Goal: Find specific page/section: Find specific page/section

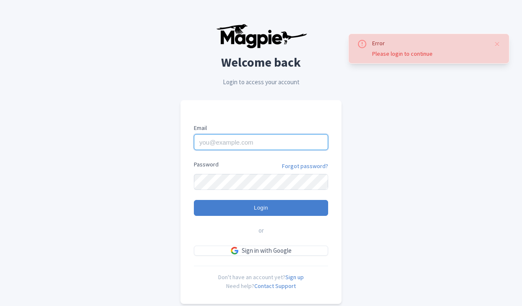
type input "dan.hughes@sportswhereiam.com"
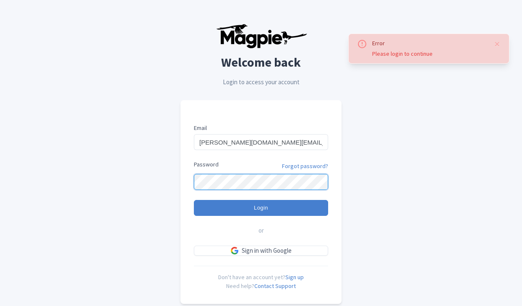
click at [261, 208] on input "Login" at bounding box center [261, 208] width 134 height 16
type input "Logging in..."
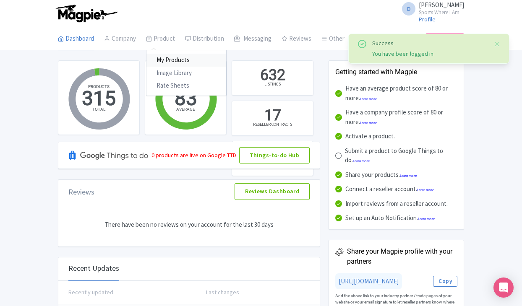
click at [167, 59] on link "My Products" at bounding box center [186, 60] width 80 height 13
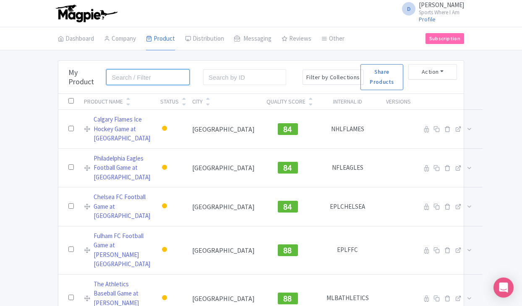
click at [159, 80] on input "search" at bounding box center [147, 77] width 83 height 16
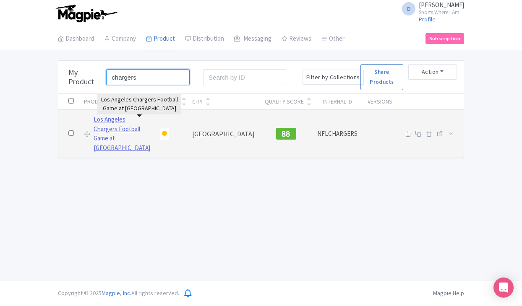
type input "chargers"
click at [115, 128] on link "Los Angeles Chargers Football Game at SoFi Stadium" at bounding box center [122, 134] width 57 height 38
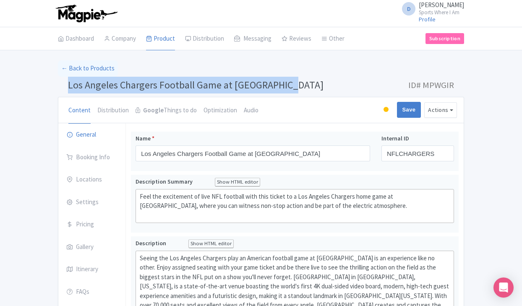
drag, startPoint x: 288, startPoint y: 82, endPoint x: 65, endPoint y: 80, distance: 222.8
click at [65, 80] on h1 "Los Angeles Chargers Football Game at SoFi Stadium ID# MPWGIR" at bounding box center [261, 87] width 406 height 20
copy span "Los Angeles Chargers Football Game at SoFi Stadium"
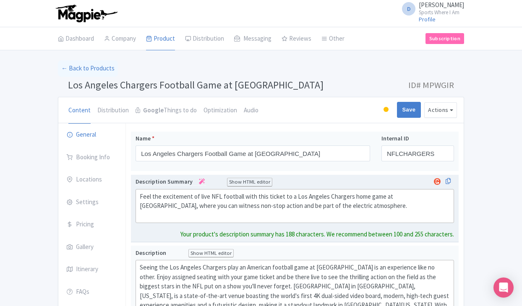
click at [204, 189] on trix-editor "Feel the excitement of live NFL football with this ticket to a Los Angeles Char…" at bounding box center [294, 206] width 318 height 34
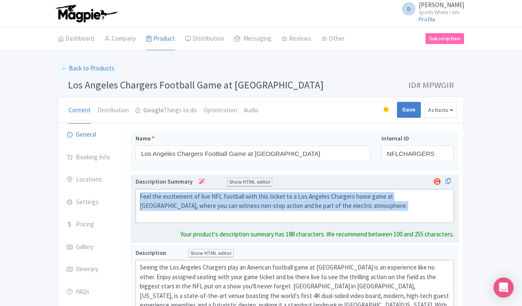
click at [204, 189] on trix-editor "Feel the excitement of live NFL football with this ticket to a Los Angeles Char…" at bounding box center [294, 206] width 318 height 34
type trix-editor "<div>Feel the excitement of live NFL football with this ticket to a Los Angeles…"
copy div "Feel the excitement of live NFL football with this ticket to a Los Angeles Char…"
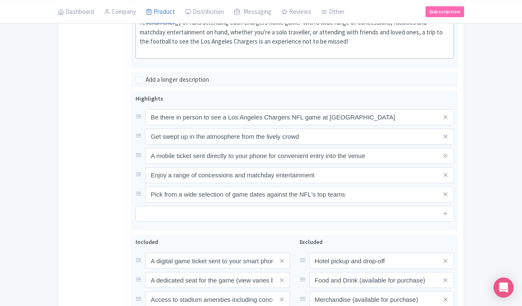
scroll to position [310, 0]
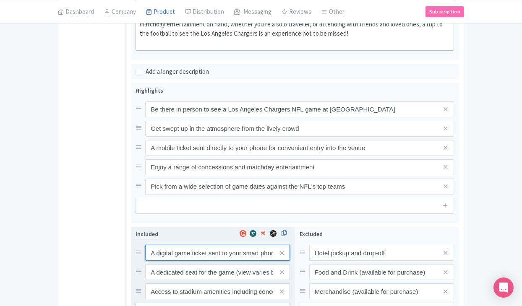
click at [173, 246] on input "A digital game ticket sent to your smart phone" at bounding box center [217, 253] width 145 height 16
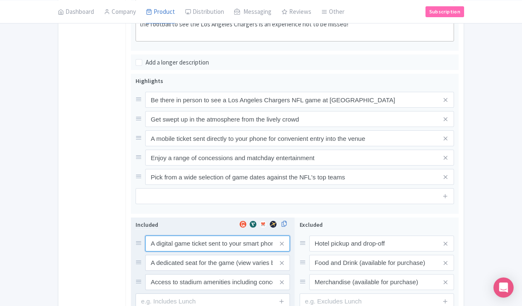
click at [173, 246] on input "A digital game ticket sent to your smart phone" at bounding box center [217, 244] width 145 height 16
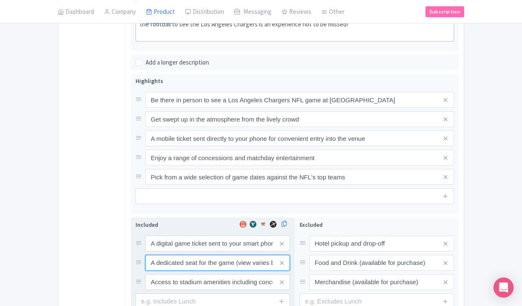
click at [190, 252] on input "A dedicated seat for the game (view varies by seat category)" at bounding box center [217, 244] width 145 height 16
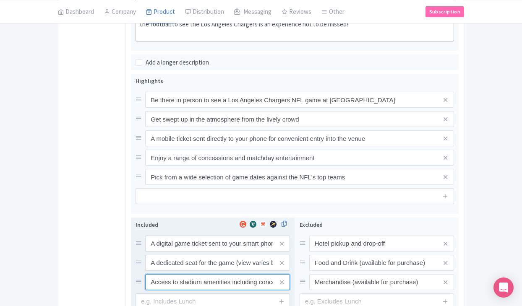
click at [186, 252] on input "Access to stadium amenities including concessions and matchday activations" at bounding box center [217, 244] width 145 height 16
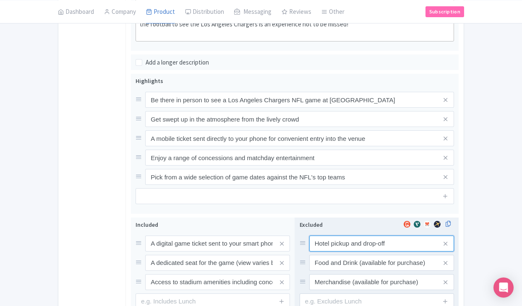
click at [340, 236] on input "Hotel pickup and drop-off" at bounding box center [381, 244] width 145 height 16
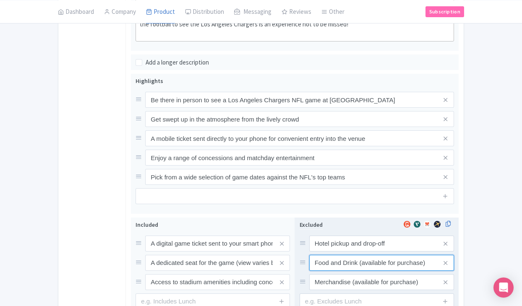
click at [319, 252] on input "Food and Drink (available for purchase)" at bounding box center [381, 244] width 145 height 16
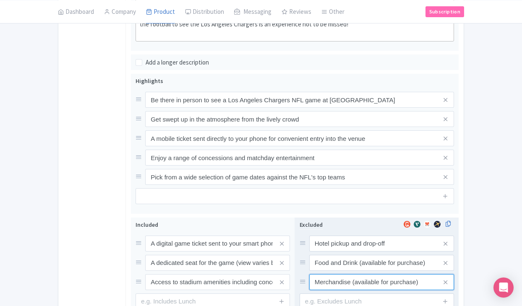
click at [327, 252] on input "Merchandise (available for purchase)" at bounding box center [381, 244] width 145 height 16
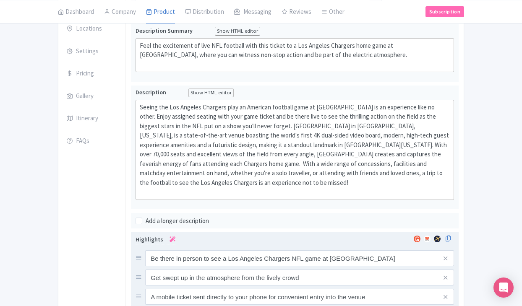
scroll to position [91, 0]
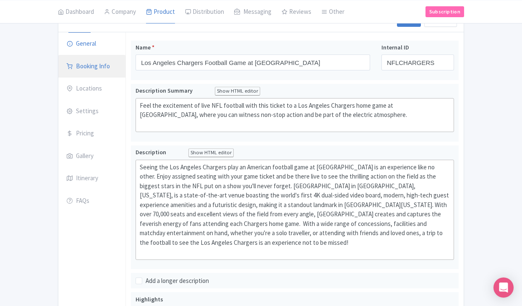
click at [107, 71] on link "Booking Info" at bounding box center [91, 66] width 67 height 23
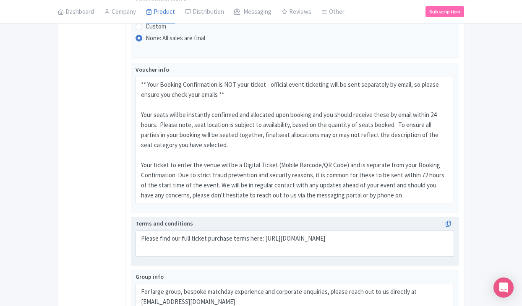
scroll to position [506, 0]
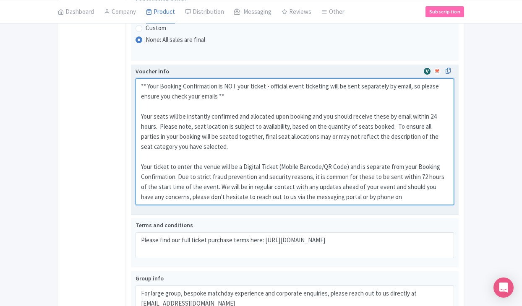
drag, startPoint x: 137, startPoint y: 84, endPoint x: 409, endPoint y: 201, distance: 295.6
click at [409, 201] on textarea "** Your Booking Confirmation is NOT your ticket - official event ticketing will…" at bounding box center [294, 141] width 318 height 127
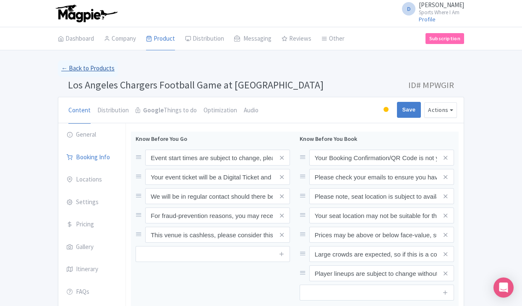
scroll to position [0, 0]
click at [90, 73] on link "← Back to Products" at bounding box center [88, 68] width 60 height 16
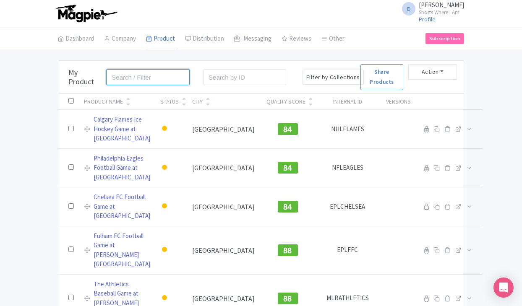
click at [117, 82] on input "search" at bounding box center [147, 77] width 83 height 16
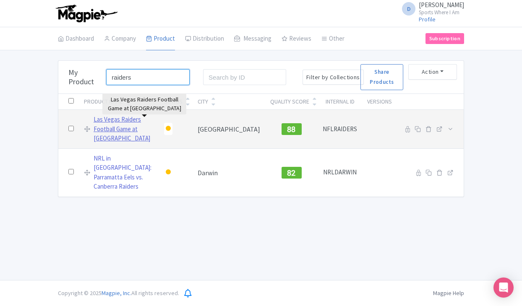
type input "raiders"
click at [116, 131] on link "Las Vegas Raiders Football Game at Allegiant Stadium" at bounding box center [124, 129] width 60 height 29
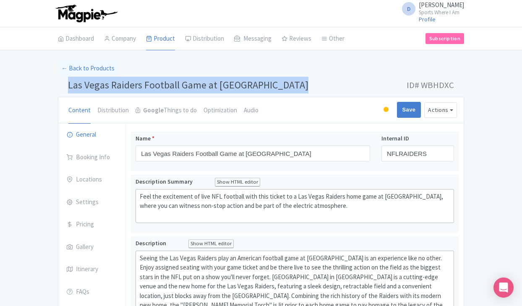
drag, startPoint x: 70, startPoint y: 85, endPoint x: 289, endPoint y: 86, distance: 219.4
click at [289, 86] on span "Las Vegas Raiders Football Game at [GEOGRAPHIC_DATA]" at bounding box center [188, 84] width 240 height 13
copy span "Las Vegas Raiders Football Game at [GEOGRAPHIC_DATA]"
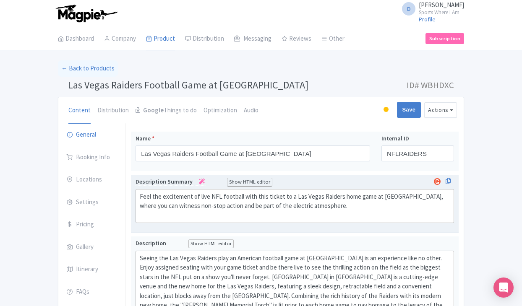
click at [188, 194] on div "Feel the excitement of live NFL football with this ticket to a Las Vegas Raider…" at bounding box center [295, 206] width 310 height 29
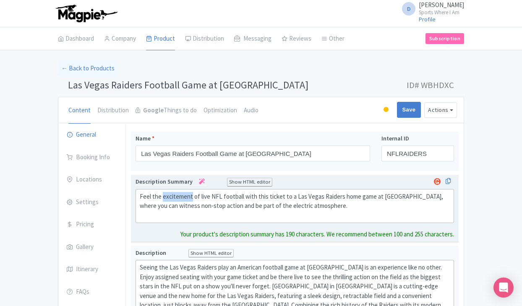
click at [188, 194] on div "Feel the excitement of live NFL football with this ticket to a Las Vegas Raider…" at bounding box center [295, 206] width 310 height 29
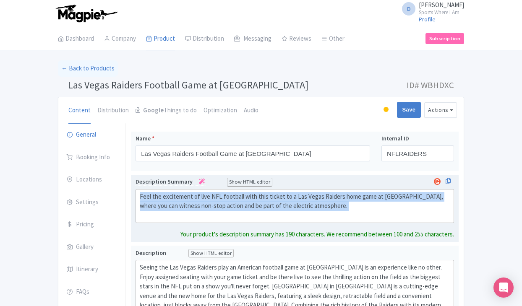
click at [188, 194] on div "Feel the excitement of live NFL football with this ticket to a Las Vegas Raider…" at bounding box center [295, 206] width 310 height 29
type trix-editor "<div>Feel the excitement of live NFL football with this ticket to a Las Vegas R…"
copy div "Feel the excitement of live NFL football with this ticket to a Las Vegas Raider…"
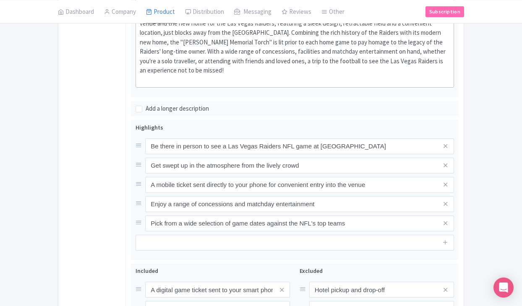
scroll to position [329, 0]
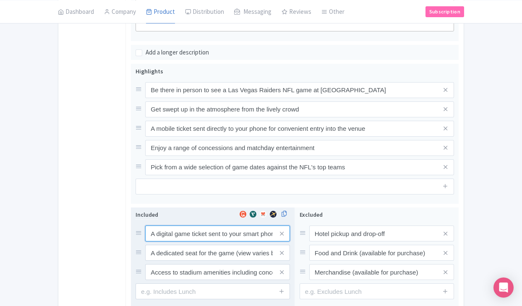
click at [174, 226] on div "A digital game ticket sent to your smart phone A dedicated seat for the game (v…" at bounding box center [212, 253] width 154 height 55
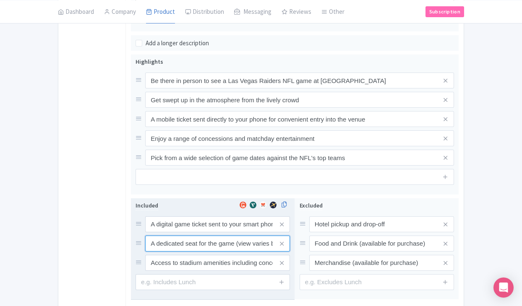
click at [174, 224] on input "A dedicated seat for the game (view varies by seat category)" at bounding box center [217, 224] width 145 height 16
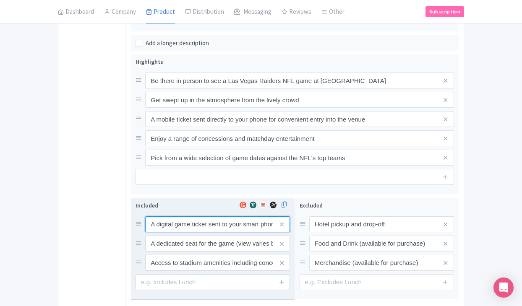
click at [175, 216] on input "A digital game ticket sent to your smart phone" at bounding box center [217, 224] width 145 height 16
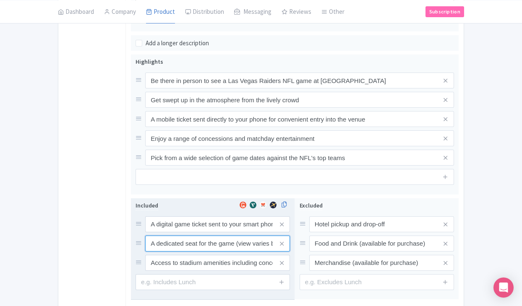
click at [182, 228] on input "A dedicated seat for the game (view varies by seat category)" at bounding box center [217, 224] width 145 height 16
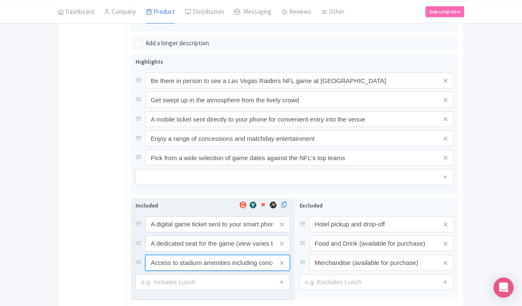
click at [198, 232] on input "Access to stadium amenities including concessions and matchday activations" at bounding box center [217, 224] width 145 height 16
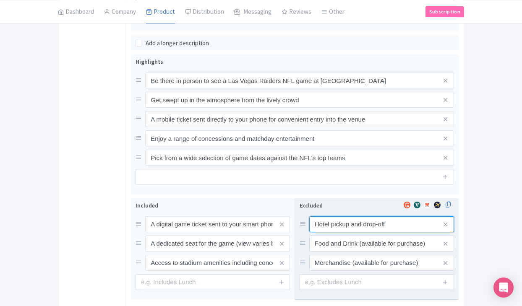
click at [343, 216] on input "Hotel pickup and drop-off" at bounding box center [381, 224] width 145 height 16
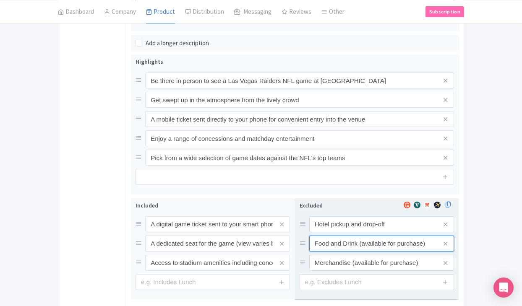
click at [335, 230] on input "Food and Drink (available for purchase)" at bounding box center [381, 224] width 145 height 16
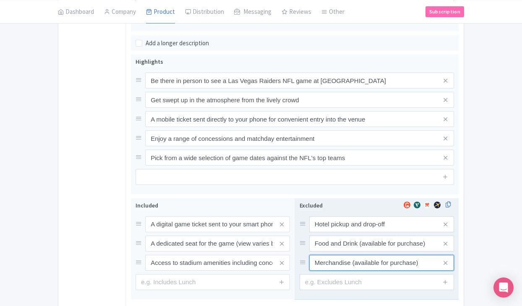
click at [336, 232] on input "Merchandise (available for purchase)" at bounding box center [381, 224] width 145 height 16
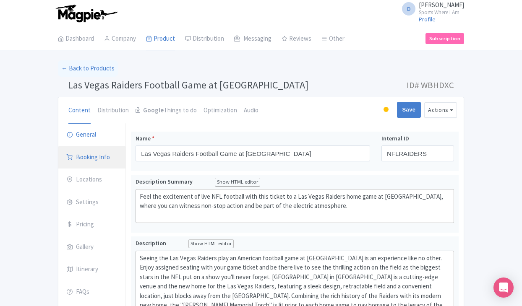
scroll to position [0, 0]
click at [91, 162] on link "Booking Info" at bounding box center [91, 157] width 67 height 23
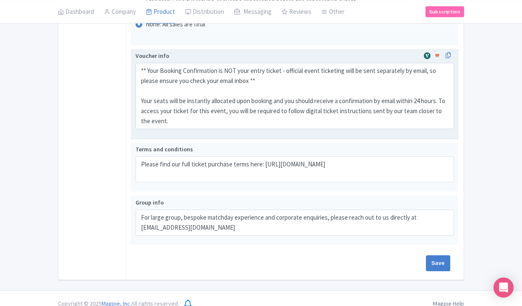
scroll to position [456, 0]
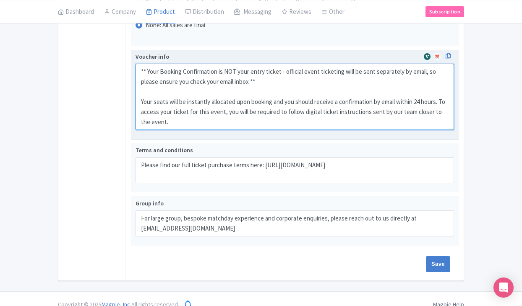
drag, startPoint x: 138, startPoint y: 58, endPoint x: 214, endPoint y: 121, distance: 98.9
click at [214, 121] on div "Voucher info ** Your Booking Confirmation is NOT your entry ticket - official e…" at bounding box center [294, 94] width 318 height 84
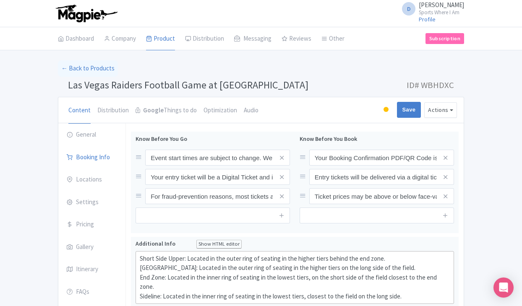
scroll to position [0, 0]
click at [90, 63] on link "← Back to Products" at bounding box center [88, 68] width 60 height 16
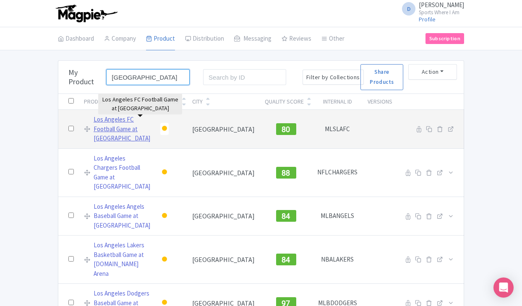
type input "[GEOGRAPHIC_DATA]"
click at [150, 124] on link "Los Angeles FC Football Game at [GEOGRAPHIC_DATA]" at bounding box center [122, 129] width 57 height 29
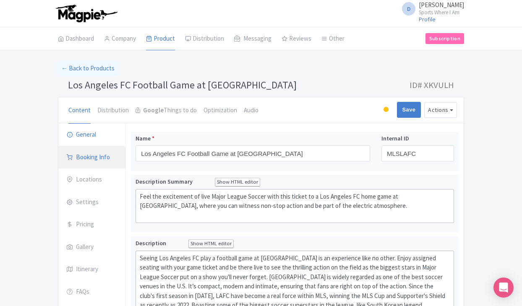
click at [92, 159] on link "Booking Info" at bounding box center [91, 157] width 67 height 23
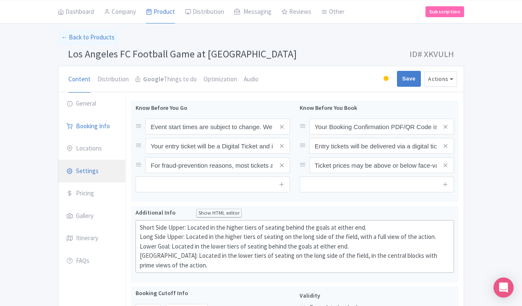
scroll to position [52, 0]
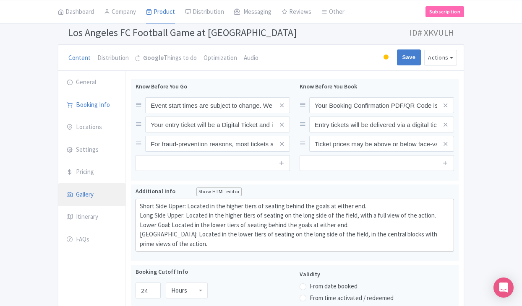
click at [96, 198] on link "Gallery" at bounding box center [91, 194] width 67 height 23
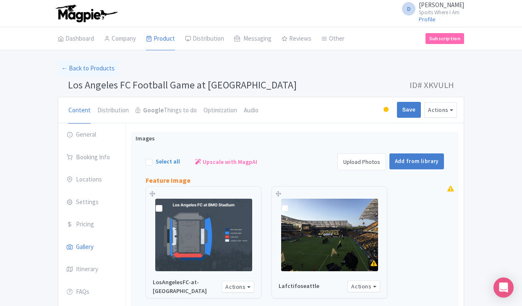
scroll to position [0, 0]
click at [432, 116] on button "Actions" at bounding box center [440, 110] width 33 height 16
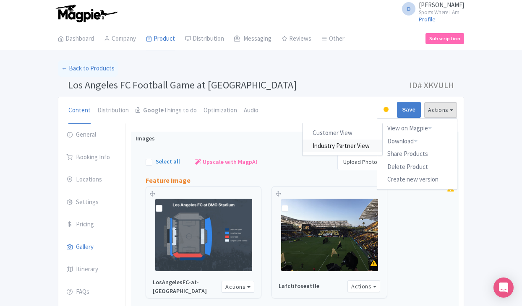
click at [367, 141] on link "Industry Partner View" at bounding box center [343, 145] width 80 height 13
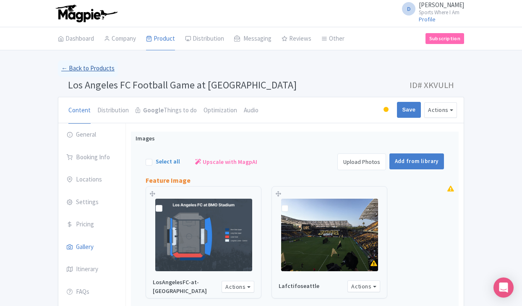
click at [87, 66] on link "← Back to Products" at bounding box center [88, 68] width 60 height 16
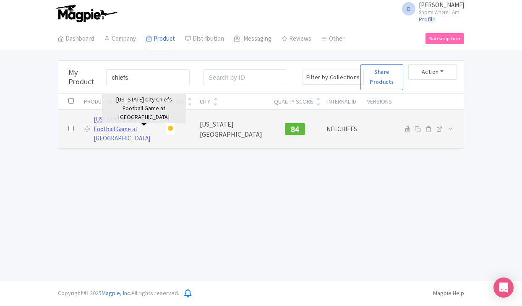
type input "chiefs"
click at [112, 122] on link "[US_STATE] City Chiefs Football Game at [GEOGRAPHIC_DATA]" at bounding box center [125, 129] width 63 height 29
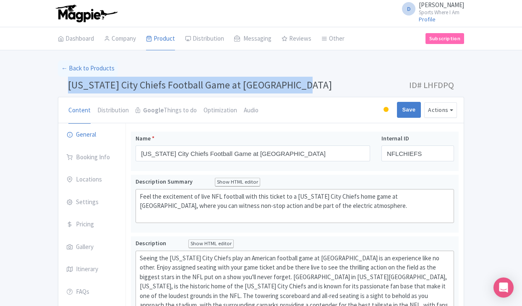
drag, startPoint x: 69, startPoint y: 84, endPoint x: 314, endPoint y: 95, distance: 245.2
click at [314, 95] on h1 "Kansas City Chiefs Football Game at Arrowhead Stadium ID# LHFDPQ" at bounding box center [261, 87] width 406 height 20
copy span "Kansas City Chiefs Football Game at Arrowhead Stadium"
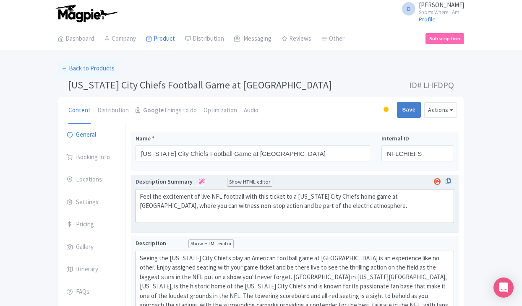
click at [170, 193] on div "Feel the excitement of live NFL football with this ticket to a Kansas City Chie…" at bounding box center [295, 206] width 310 height 29
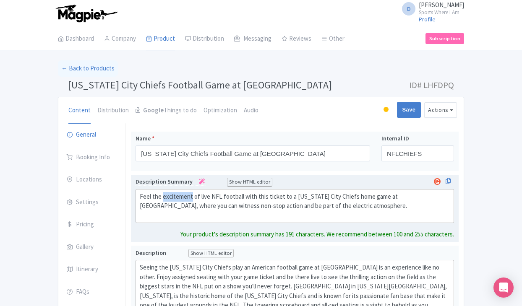
click at [170, 193] on div "Feel the excitement of live NFL football with this ticket to a Kansas City Chie…" at bounding box center [295, 206] width 310 height 29
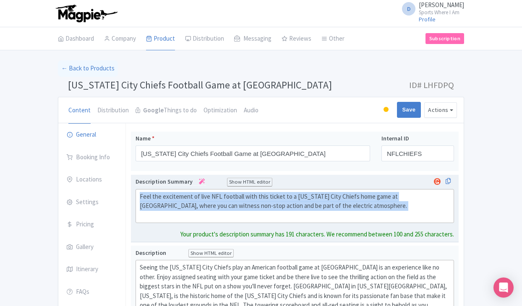
click at [170, 193] on div "Feel the excitement of live NFL football with this ticket to a Kansas City Chie…" at bounding box center [295, 206] width 310 height 29
type trix-editor "<div>Feel the excitement of live NFL football with this ticket to a Kansas City…"
copy div "Feel the excitement of live NFL football with this ticket to a Kansas City Chie…"
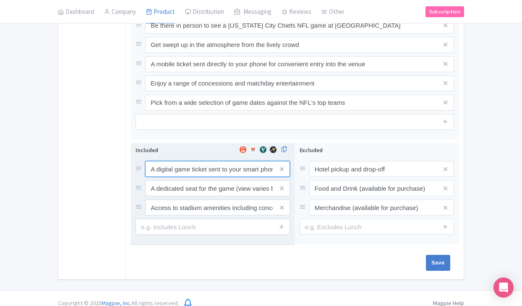
click at [175, 172] on div "A digital game ticket sent to your smart phone A dedicated seat for the game (v…" at bounding box center [212, 188] width 154 height 55
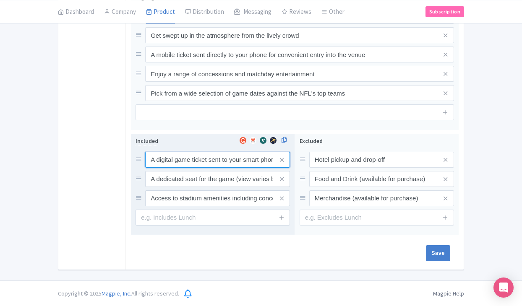
scroll to position [390, 0]
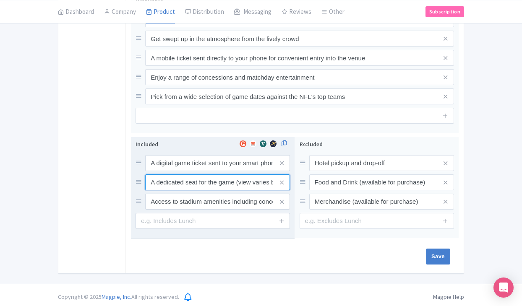
click at [175, 171] on input "A dedicated seat for the game (view varies by seat category)" at bounding box center [217, 163] width 145 height 16
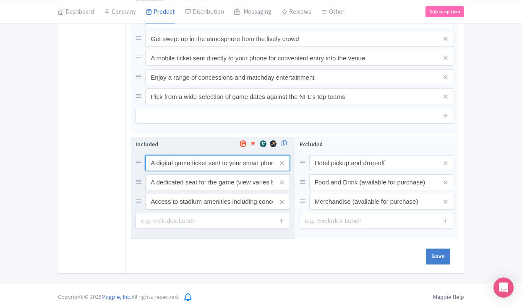
click at [176, 166] on input "A digital game ticket sent to your smart phone" at bounding box center [217, 163] width 145 height 16
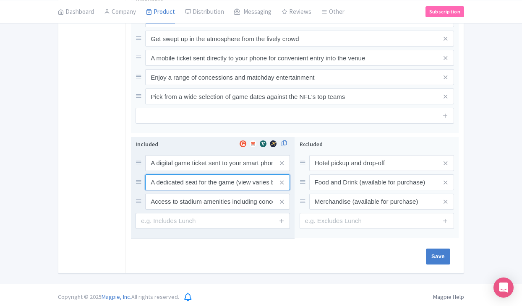
click at [201, 171] on input "A dedicated seat for the game (view varies by seat category)" at bounding box center [217, 163] width 145 height 16
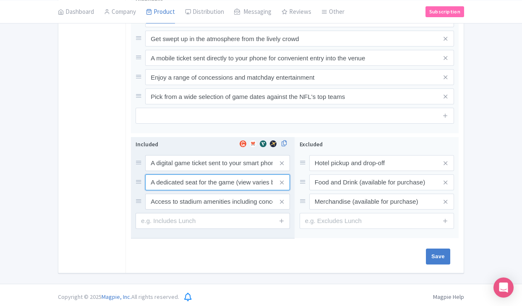
click at [201, 171] on input "A dedicated seat for the game (view varies by seat category)" at bounding box center [217, 163] width 145 height 16
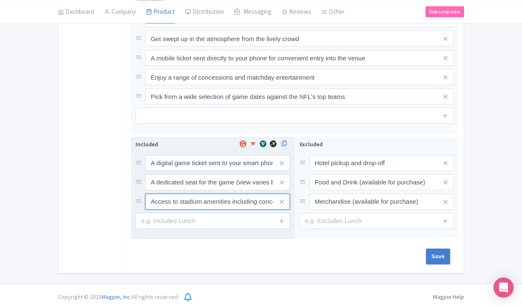
click at [175, 171] on input "Access to stadium amenities including concessions and matchday activations" at bounding box center [217, 163] width 145 height 16
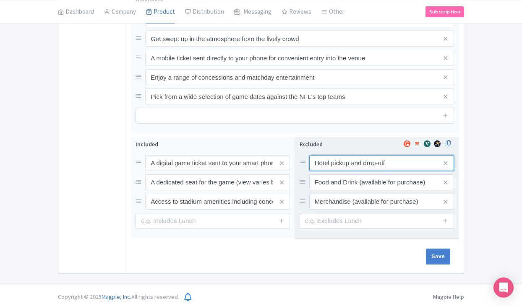
click at [330, 157] on input "Hotel pickup and drop-off" at bounding box center [381, 163] width 145 height 16
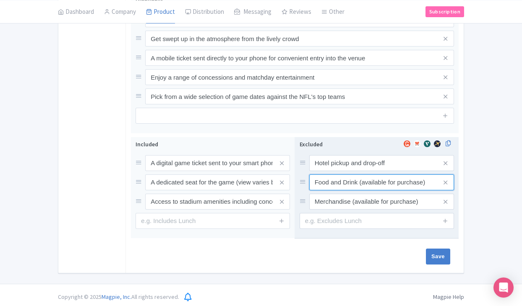
click at [326, 171] on input "Food and Drink (available for purchase)" at bounding box center [381, 163] width 145 height 16
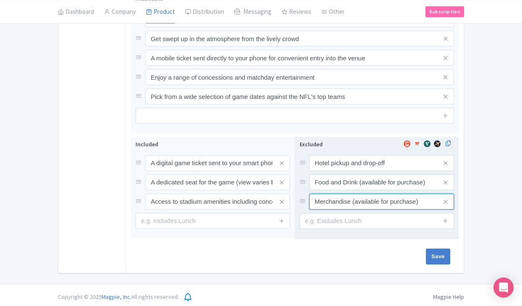
click at [326, 171] on input "Merchandise (available for purchase)" at bounding box center [381, 163] width 145 height 16
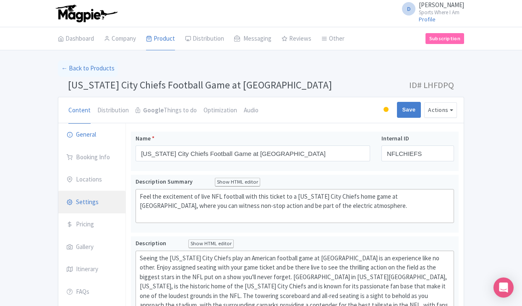
scroll to position [0, 0]
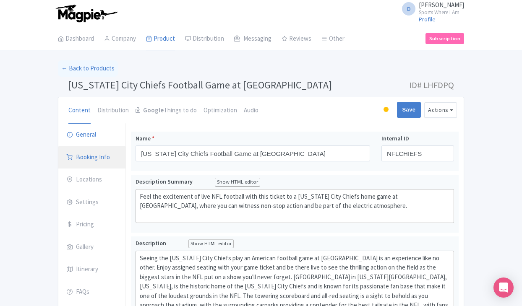
click at [99, 163] on link "Booking Info" at bounding box center [91, 157] width 67 height 23
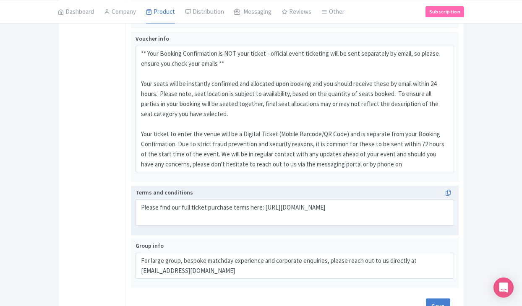
scroll to position [529, 0]
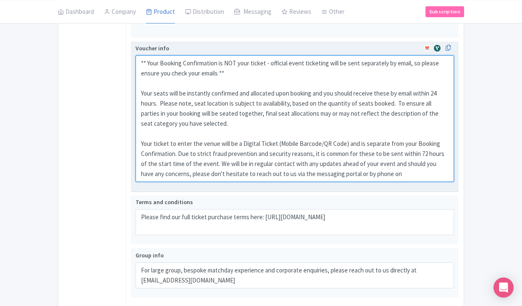
drag, startPoint x: 138, startPoint y: 59, endPoint x: 401, endPoint y: 182, distance: 290.9
click at [401, 182] on div "Voucher info ** Your Booking Confirmation is NOT your ticket - official event t…" at bounding box center [294, 116] width 318 height 145
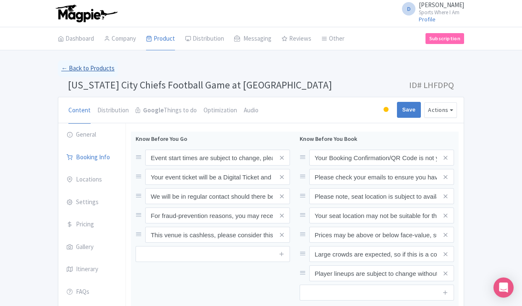
scroll to position [0, 0]
click at [103, 66] on link "← Back to Products" at bounding box center [88, 68] width 60 height 16
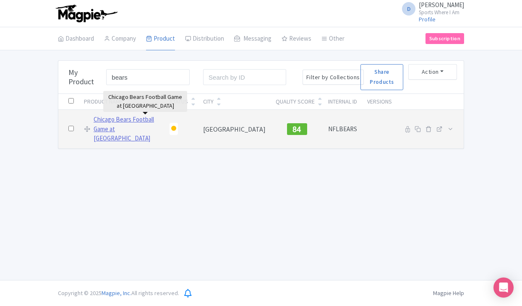
type input "bears"
click at [135, 126] on link "Chicago Bears Football Game at [GEOGRAPHIC_DATA]" at bounding box center [127, 129] width 66 height 29
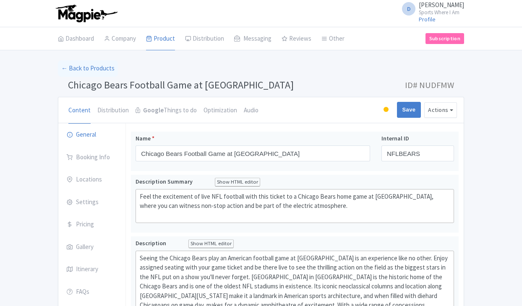
click at [209, 89] on span "Chicago Bears Football Game at [GEOGRAPHIC_DATA]" at bounding box center [181, 84] width 226 height 13
click at [209, 89] on span "Chicago Bears Football Game at Soldier Field" at bounding box center [181, 84] width 226 height 13
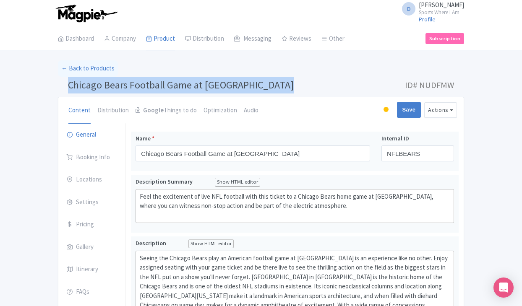
click at [209, 89] on span "Chicago Bears Football Game at Soldier Field" at bounding box center [181, 84] width 226 height 13
click at [232, 88] on span "Chicago Bears Football Game at Soldier Field" at bounding box center [181, 84] width 226 height 13
drag, startPoint x: 257, startPoint y: 86, endPoint x: 70, endPoint y: 85, distance: 187.5
click at [70, 85] on h1 "Chicago Bears Football Game at Soldier Field ID# NUDFMW" at bounding box center [261, 87] width 406 height 20
copy span "Chicago Bears Football Game at Soldier Field"
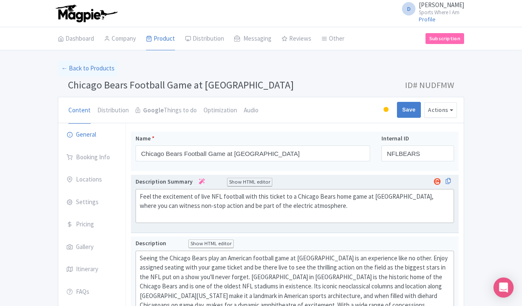
click at [185, 197] on div "Feel the excitement of live NFL football with this ticket to a Chicago Bears ho…" at bounding box center [295, 206] width 310 height 29
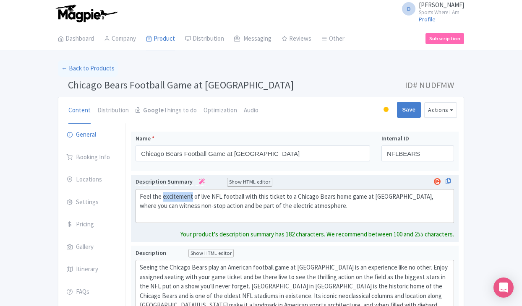
click at [185, 197] on div "Feel the excitement of live NFL football with this ticket to a Chicago Bears ho…" at bounding box center [295, 206] width 310 height 29
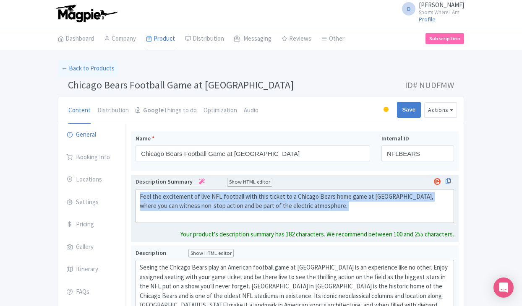
click at [185, 197] on div "Feel the excitement of live NFL football with this ticket to a Chicago Bears ho…" at bounding box center [295, 206] width 310 height 29
type trix-editor "<div>Feel the excitement of live NFL football with this ticket to a Chicago Bea…"
copy div "Feel the excitement of live NFL football with this ticket to a Chicago Bears ho…"
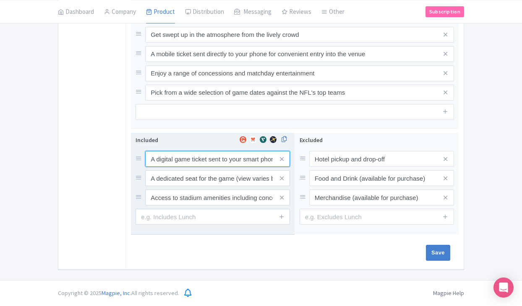
click at [162, 156] on input "A digital game ticket sent to your smart phone" at bounding box center [217, 159] width 145 height 16
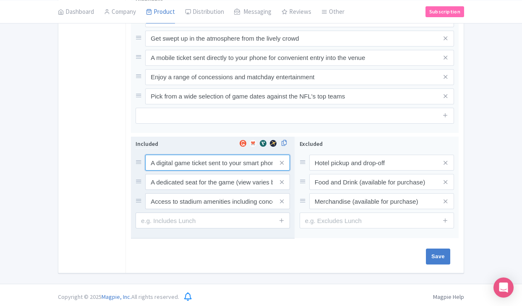
click at [162, 156] on input "A digital game ticket sent to your smart phone" at bounding box center [217, 163] width 145 height 16
click at [174, 171] on input "A dedicated seat for the game (view varies by seat category)" at bounding box center [217, 163] width 145 height 16
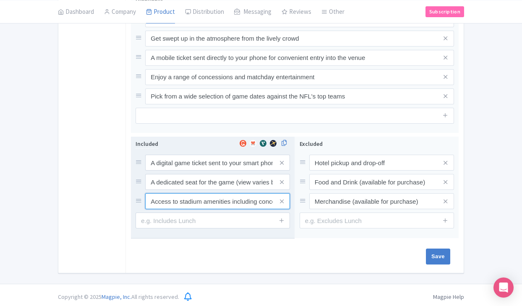
click at [188, 171] on input "Access to stadium amenities including concessions and matchday activations" at bounding box center [217, 163] width 145 height 16
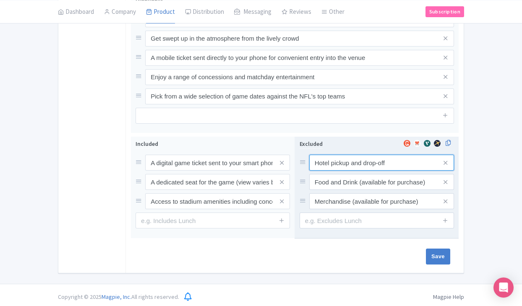
click at [335, 159] on input "Hotel pickup and drop-off" at bounding box center [381, 163] width 145 height 16
click at [322, 171] on input "Food and Drink (available for purchase)" at bounding box center [381, 163] width 145 height 16
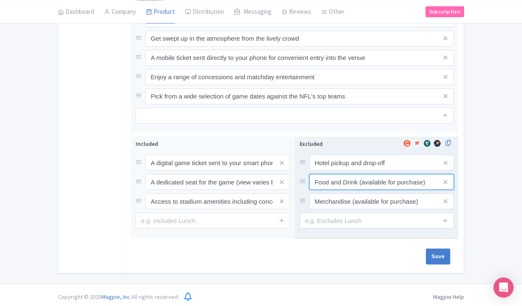
click at [322, 171] on input "Food and Drink (available for purchase)" at bounding box center [381, 163] width 145 height 16
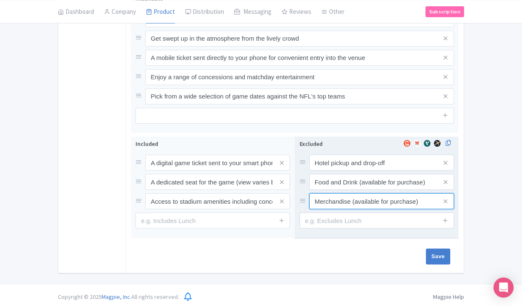
click at [331, 171] on input "Merchandise (available for purchase)" at bounding box center [381, 163] width 145 height 16
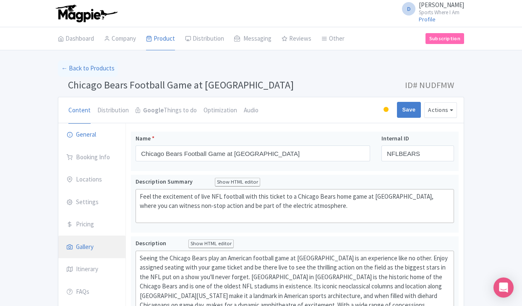
scroll to position [0, 0]
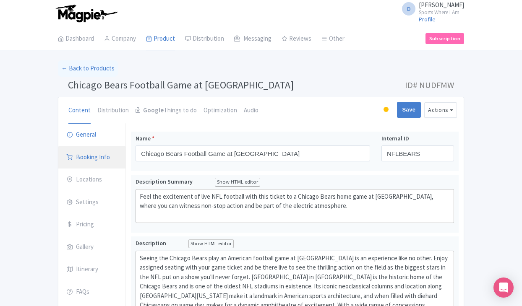
click at [103, 155] on link "Booking Info" at bounding box center [91, 157] width 67 height 23
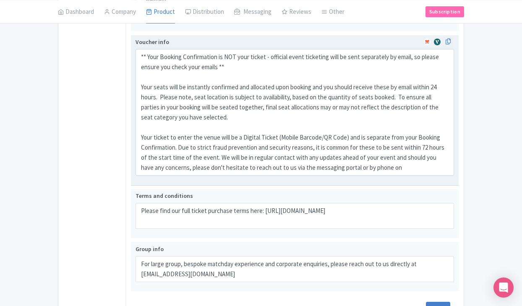
scroll to position [491, 0]
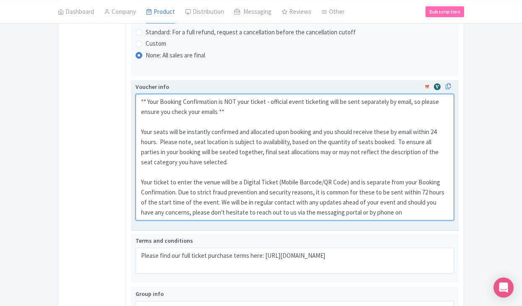
drag, startPoint x: 141, startPoint y: 99, endPoint x: 439, endPoint y: 214, distance: 318.7
click at [439, 214] on textarea "** Your Booking Confirmation is NOT your ticket - official event ticketing will…" at bounding box center [294, 157] width 318 height 127
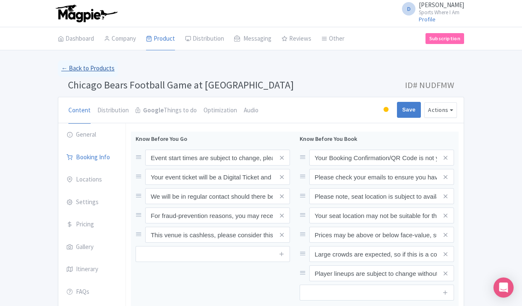
scroll to position [0, 0]
click at [92, 62] on link "← Back to Products" at bounding box center [88, 68] width 60 height 16
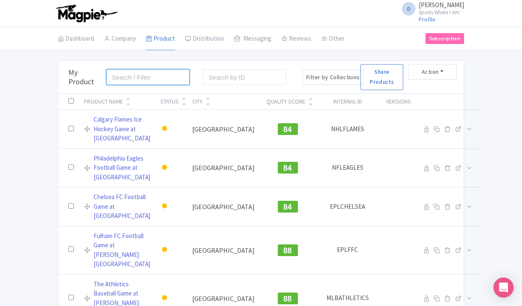
click at [141, 74] on input "search" at bounding box center [147, 77] width 83 height 16
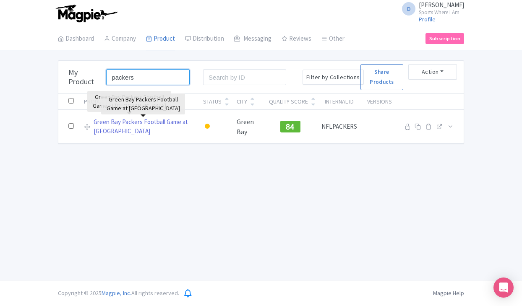
type input "packers"
click at [109, 120] on link "Green Bay Packers Football Game at [GEOGRAPHIC_DATA]" at bounding box center [143, 126] width 99 height 19
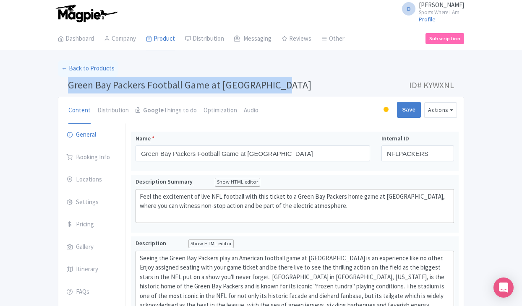
drag, startPoint x: 67, startPoint y: 84, endPoint x: 281, endPoint y: 89, distance: 214.0
click at [281, 89] on h1 "Green Bay Packers Football Game at Lambeau Field ID# KYWXNL" at bounding box center [261, 87] width 406 height 20
copy span "Green Bay Packers Football Game at Lambeau Field"
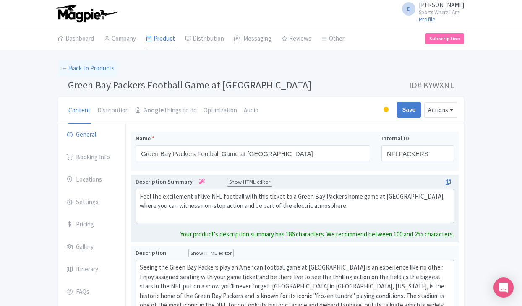
click at [231, 202] on div "Feel the excitement of live NFL football with this ticket to a Green Bay Packer…" at bounding box center [295, 206] width 310 height 29
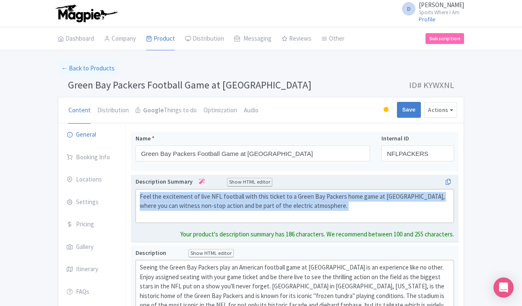
click at [231, 202] on div "Feel the excitement of live NFL football with this ticket to a Green Bay Packer…" at bounding box center [295, 206] width 310 height 29
type trix-editor "<div>Feel the excitement of live NFL football with this ticket to a Green Bay P…"
copy div "Feel the excitement of live NFL football with this ticket to a Green Bay Packer…"
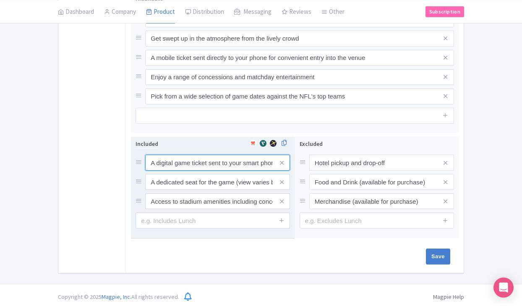
scroll to position [390, 0]
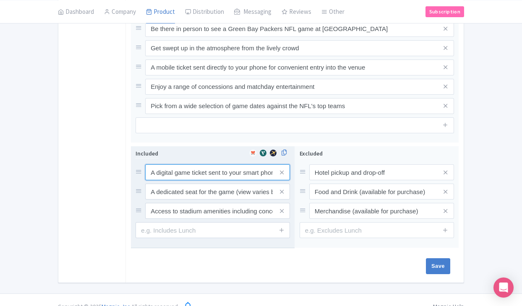
click at [195, 164] on input "A digital game ticket sent to your smart phone" at bounding box center [217, 172] width 145 height 16
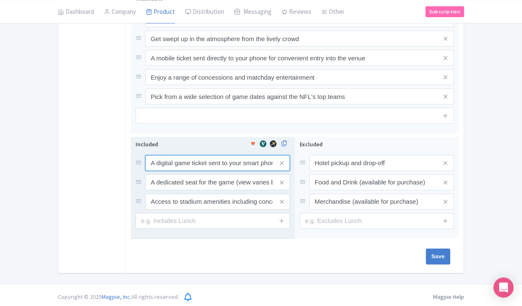
click at [195, 157] on input "A digital game ticket sent to your smart phone" at bounding box center [217, 163] width 145 height 16
click at [192, 169] on div "A digital game ticket sent to your smart phone A dedicated seat for the game (v…" at bounding box center [212, 182] width 154 height 55
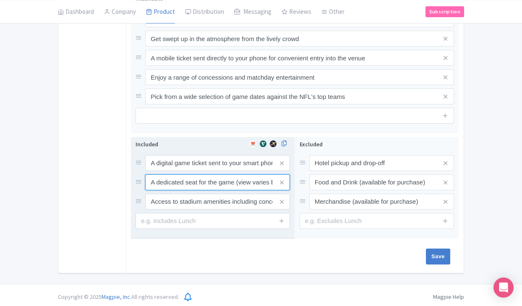
click at [189, 171] on input "A dedicated seat for the game (view varies by seat category)" at bounding box center [217, 163] width 145 height 16
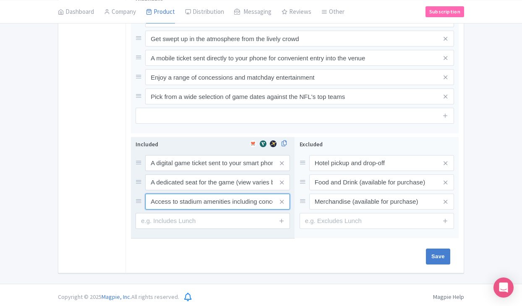
click at [171, 171] on input "Access to stadium amenities including concessions and matchday activations" at bounding box center [217, 163] width 145 height 16
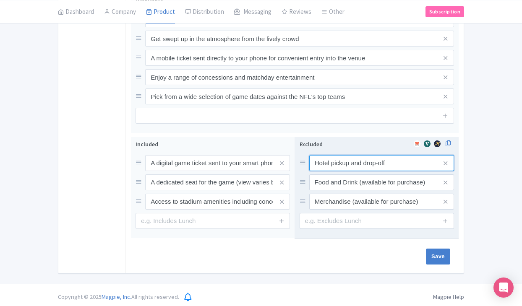
click at [354, 156] on input "Hotel pickup and drop-off" at bounding box center [381, 163] width 145 height 16
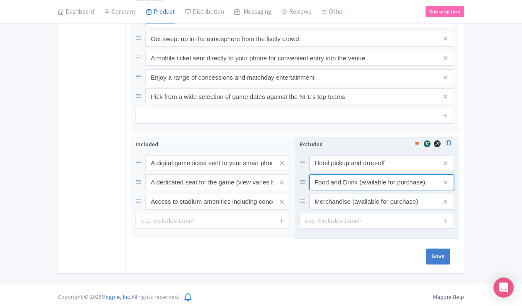
click at [346, 171] on input "Food and Drink (available for purchase)" at bounding box center [381, 163] width 145 height 16
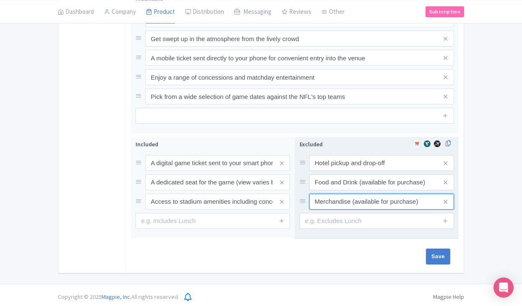
click at [348, 171] on input "Merchandise (available for purchase)" at bounding box center [381, 163] width 145 height 16
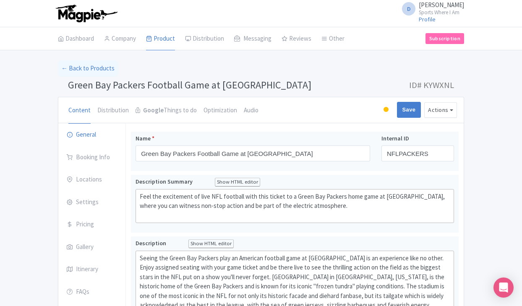
scroll to position [0, 0]
click at [97, 158] on link "Booking Info" at bounding box center [91, 157] width 67 height 23
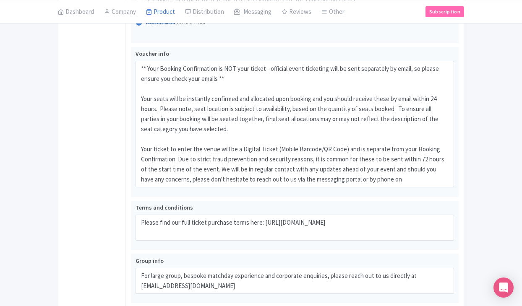
scroll to position [558, 0]
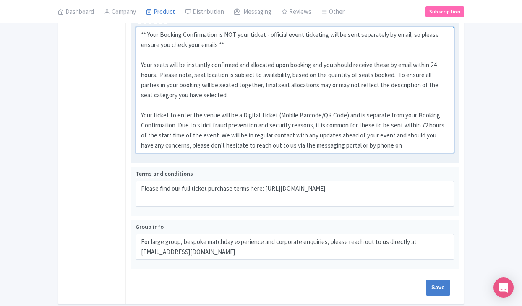
drag, startPoint x: 136, startPoint y: 31, endPoint x: 451, endPoint y: 146, distance: 335.3
click at [451, 146] on textarea "** Your Booking Confirmation is NOT your ticket - official event ticketing will…" at bounding box center [294, 90] width 318 height 127
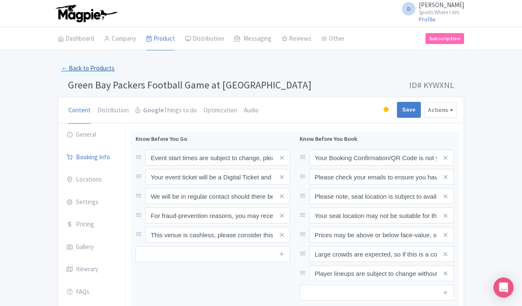
scroll to position [0, 0]
click at [99, 74] on link "← Back to Products" at bounding box center [88, 68] width 60 height 16
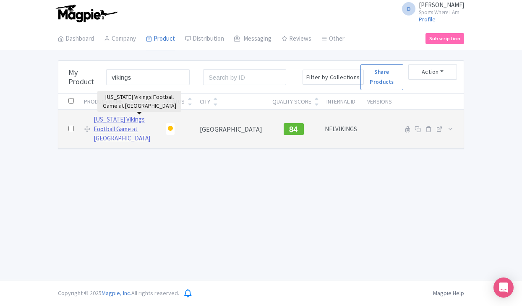
type input "vikings"
click at [113, 124] on link "Minnesota Vikings Football Game at US Bank Stadium" at bounding box center [125, 129] width 63 height 29
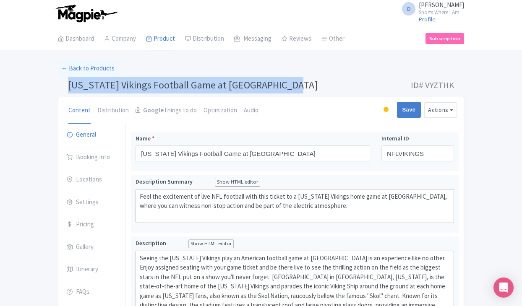
drag, startPoint x: 68, startPoint y: 83, endPoint x: 290, endPoint y: 83, distance: 221.5
click at [290, 83] on span "[US_STATE] Vikings Football Game at [GEOGRAPHIC_DATA]" at bounding box center [193, 84] width 250 height 13
copy span "[US_STATE] Vikings Football Game at [GEOGRAPHIC_DATA]"
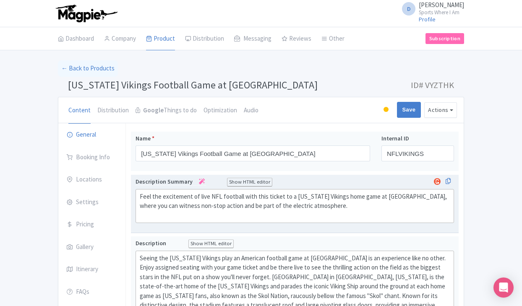
click at [164, 200] on div "Feel the excitement of live NFL football with this ticket to a [US_STATE] Vikin…" at bounding box center [295, 206] width 310 height 29
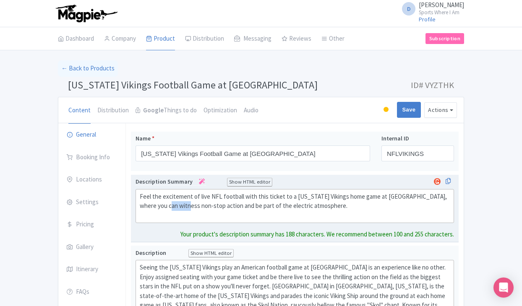
click at [164, 200] on div "Feel the excitement of live NFL football with this ticket to a [US_STATE] Vikin…" at bounding box center [295, 206] width 310 height 29
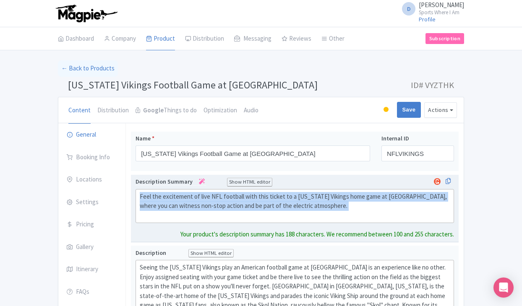
click at [164, 200] on div "Feel the excitement of live NFL football with this ticket to a [US_STATE] Vikin…" at bounding box center [295, 206] width 310 height 29
type trix-editor "<div>Feel the excitement of live NFL football with this ticket to a [US_STATE] …"
copy div "Feel the excitement of live NFL football with this ticket to a [US_STATE] Vikin…"
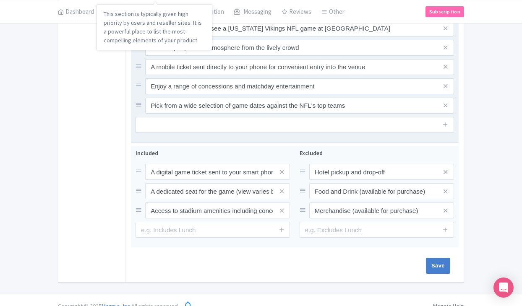
scroll to position [390, 0]
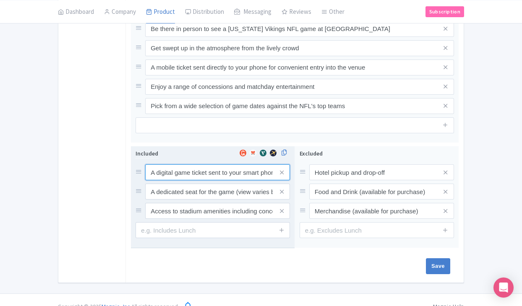
click at [161, 164] on input "A digital game ticket sent to your smart phone" at bounding box center [217, 172] width 145 height 16
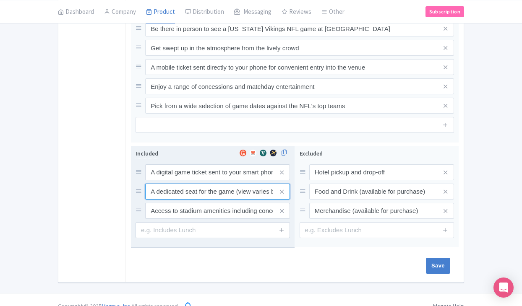
click at [163, 178] on input "A dedicated seat for the game (view varies by seat category)" at bounding box center [217, 172] width 145 height 16
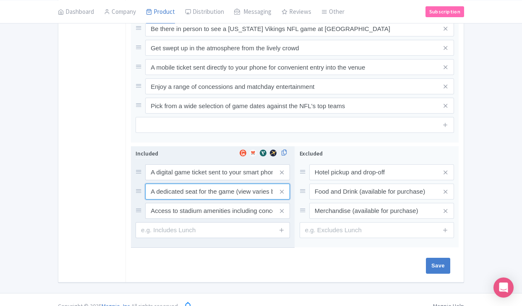
click at [163, 178] on input "A dedicated seat for the game (view varies by seat category)" at bounding box center [217, 172] width 145 height 16
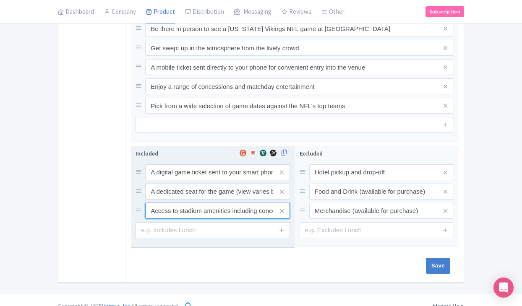
click at [201, 180] on input "Access to stadium amenities including concessions and matchday activations" at bounding box center [217, 172] width 145 height 16
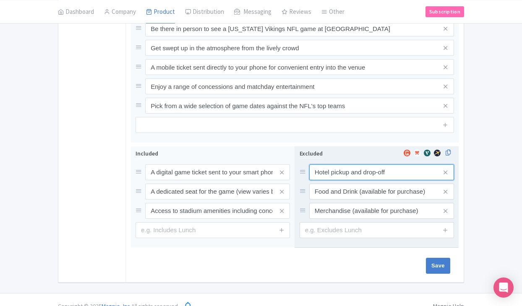
click at [328, 166] on input "Hotel pickup and drop-off" at bounding box center [381, 172] width 145 height 16
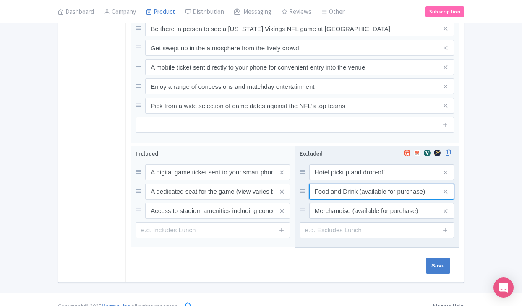
click at [372, 180] on input "Food and Drink (available for purchase)" at bounding box center [381, 172] width 145 height 16
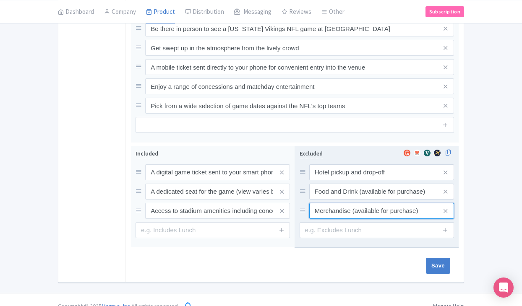
click at [331, 180] on input "Merchandise (available for purchase)" at bounding box center [381, 172] width 145 height 16
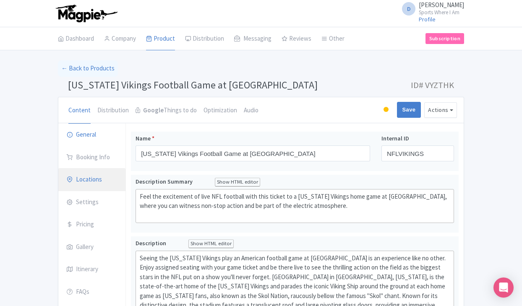
scroll to position [0, 0]
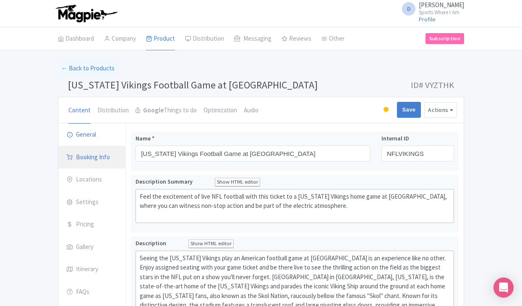
click at [89, 159] on link "Booking Info" at bounding box center [91, 157] width 67 height 23
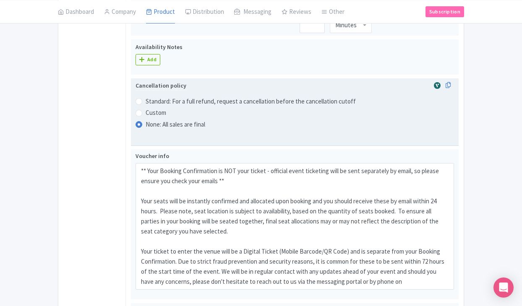
scroll to position [450, 0]
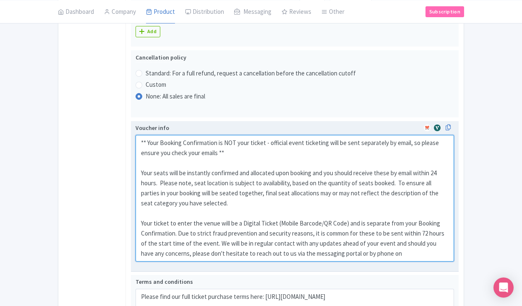
drag, startPoint x: 141, startPoint y: 143, endPoint x: 371, endPoint y: 264, distance: 259.9
click at [371, 264] on div "Voucher info ** Your Booking Confirmation is NOT your ticket - official event t…" at bounding box center [294, 196] width 318 height 145
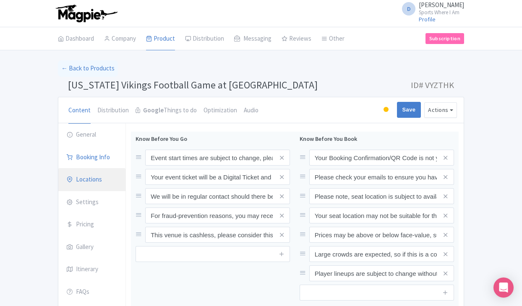
scroll to position [0, 0]
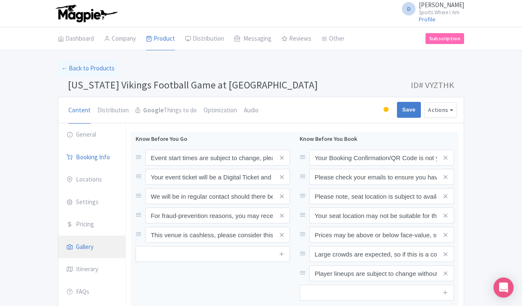
click at [91, 246] on link "Gallery" at bounding box center [91, 247] width 67 height 23
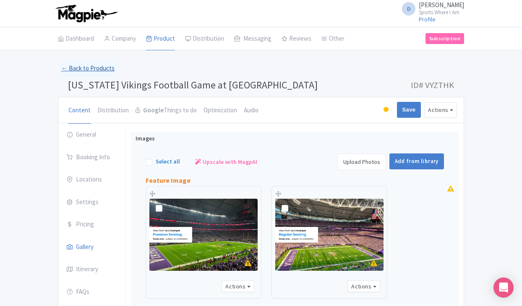
click at [108, 67] on link "← Back to Products" at bounding box center [88, 68] width 60 height 16
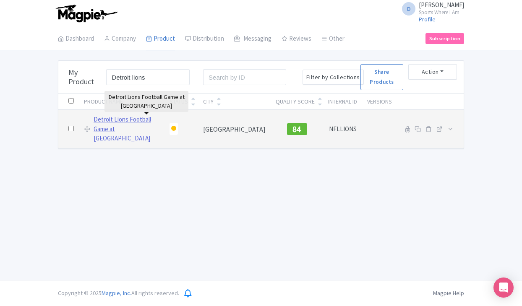
type input "Detroit lions"
click at [103, 120] on link "Detroit Lions Football Game at [GEOGRAPHIC_DATA]" at bounding box center [127, 129] width 66 height 29
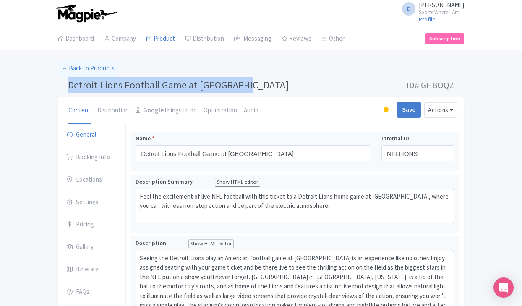
drag, startPoint x: 70, startPoint y: 85, endPoint x: 242, endPoint y: 83, distance: 172.8
click at [242, 83] on h1 "Detroit Lions Football Game at [GEOGRAPHIC_DATA] ID# GHBOQZ" at bounding box center [261, 87] width 406 height 20
copy span "Detroit Lions Football Game at [GEOGRAPHIC_DATA]"
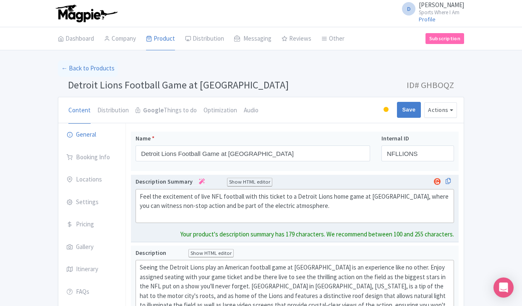
click at [174, 203] on div "Feel the excitement of live NFL football with this ticket to a Detroit Lions ho…" at bounding box center [295, 206] width 310 height 29
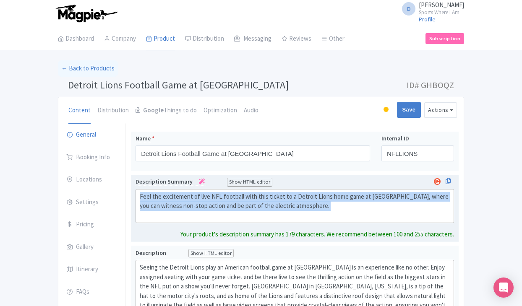
click at [174, 203] on div "Feel the excitement of live NFL football with this ticket to a Detroit Lions ho…" at bounding box center [295, 206] width 310 height 29
type trix-editor "<div>Feel the excitement of live NFL football with this ticket to a Detroit Lio…"
copy div "Feel the excitement of live NFL football with this ticket to a Detroit Lions ho…"
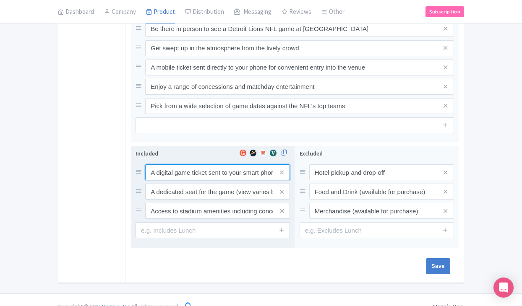
click at [174, 164] on input "A digital game ticket sent to your smart phone" at bounding box center [217, 172] width 145 height 16
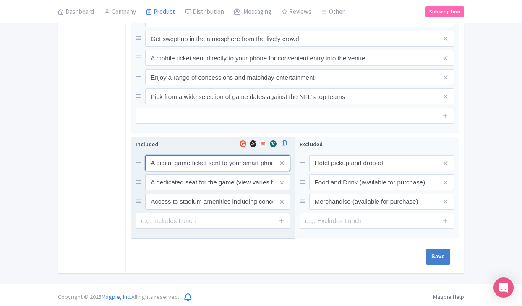
scroll to position [381, 0]
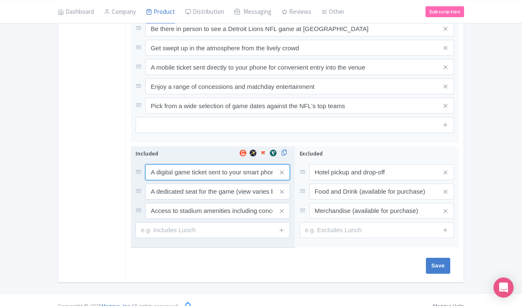
click at [174, 164] on input "A digital game ticket sent to your smart phone" at bounding box center [217, 172] width 145 height 16
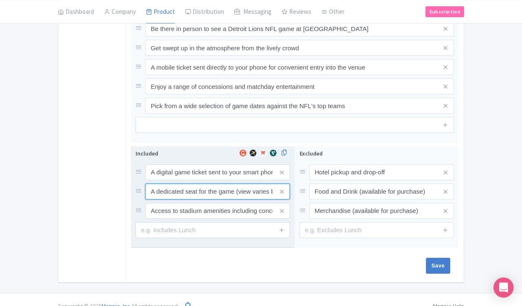
click at [171, 180] on input "A dedicated seat for the game (view varies by seat category)" at bounding box center [217, 172] width 145 height 16
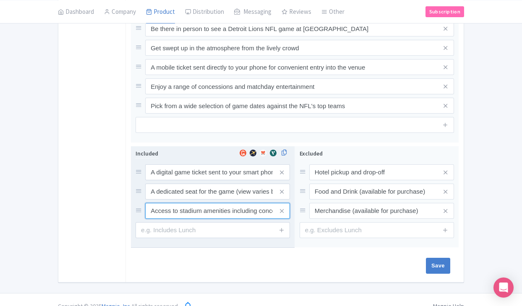
click at [161, 180] on input "Access to stadium amenities including concessions and matchday activations" at bounding box center [217, 172] width 145 height 16
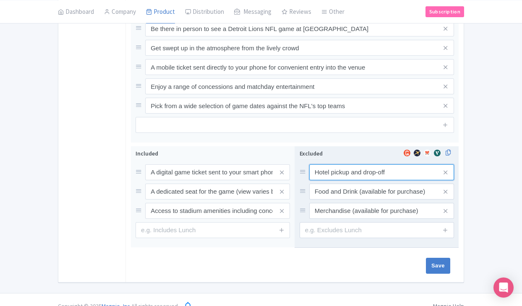
click at [333, 164] on input "Hotel pickup and drop-off" at bounding box center [381, 172] width 145 height 16
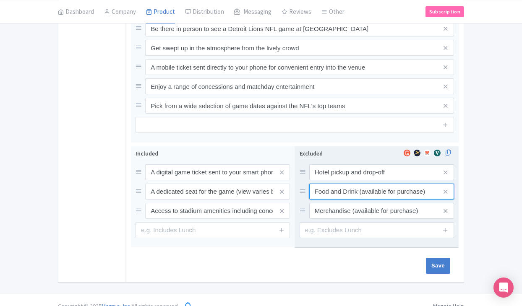
click at [323, 178] on input "Food and Drink (available for purchase)" at bounding box center [381, 172] width 145 height 16
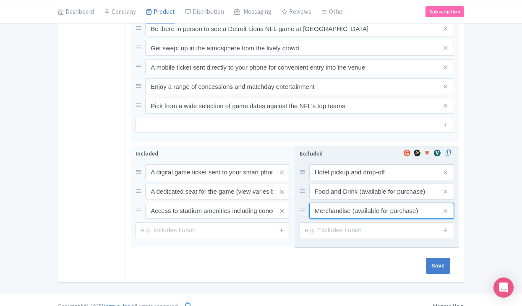
click at [352, 180] on input "Merchandise (available for purchase)" at bounding box center [381, 172] width 145 height 16
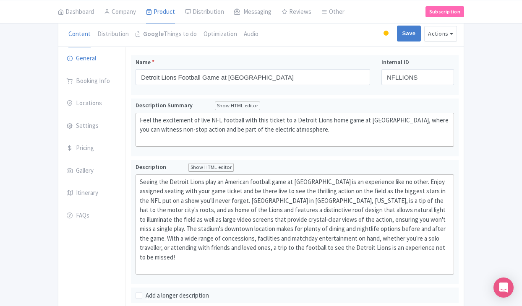
scroll to position [50, 0]
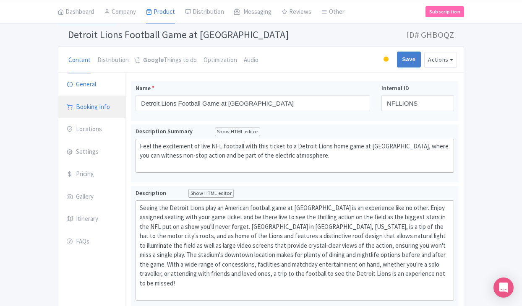
click at [103, 104] on link "Booking Info" at bounding box center [91, 107] width 67 height 23
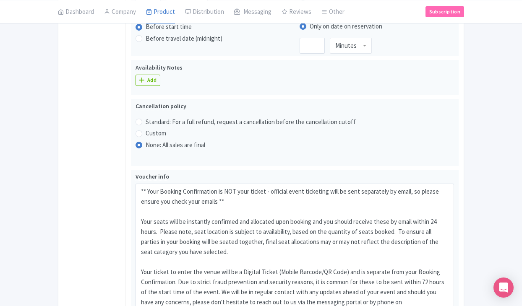
scroll to position [409, 0]
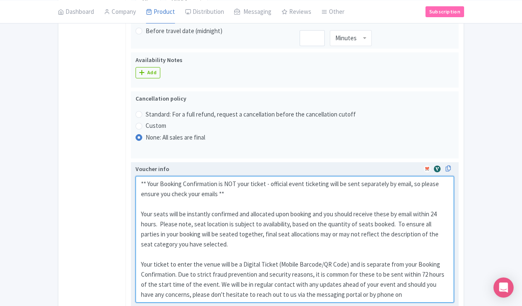
drag, startPoint x: 139, startPoint y: 182, endPoint x: 451, endPoint y: 293, distance: 331.5
click at [451, 293] on textarea "** Your Booking Confirmation is NOT your ticket - official event ticketing will…" at bounding box center [294, 239] width 318 height 127
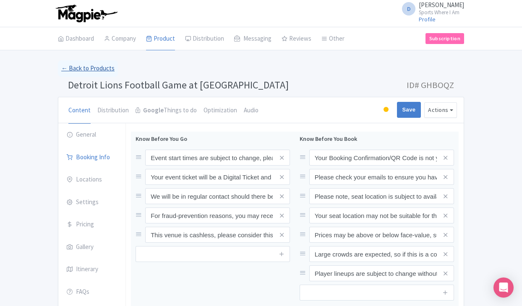
scroll to position [0, 0]
click at [73, 74] on link "← Back to Products" at bounding box center [88, 68] width 60 height 16
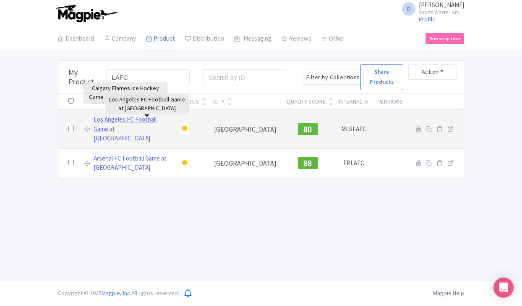
type input "LAFC"
click at [117, 122] on link "Los Angeles FC Football Game at [GEOGRAPHIC_DATA]" at bounding box center [132, 129] width 77 height 29
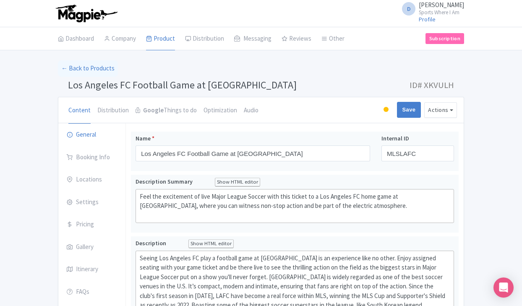
click at [438, 111] on button "Actions" at bounding box center [440, 110] width 33 height 16
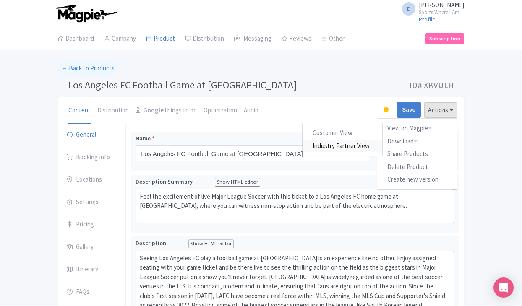
click at [339, 141] on link "Industry Partner View" at bounding box center [343, 145] width 80 height 13
